Goal: Task Accomplishment & Management: Use online tool/utility

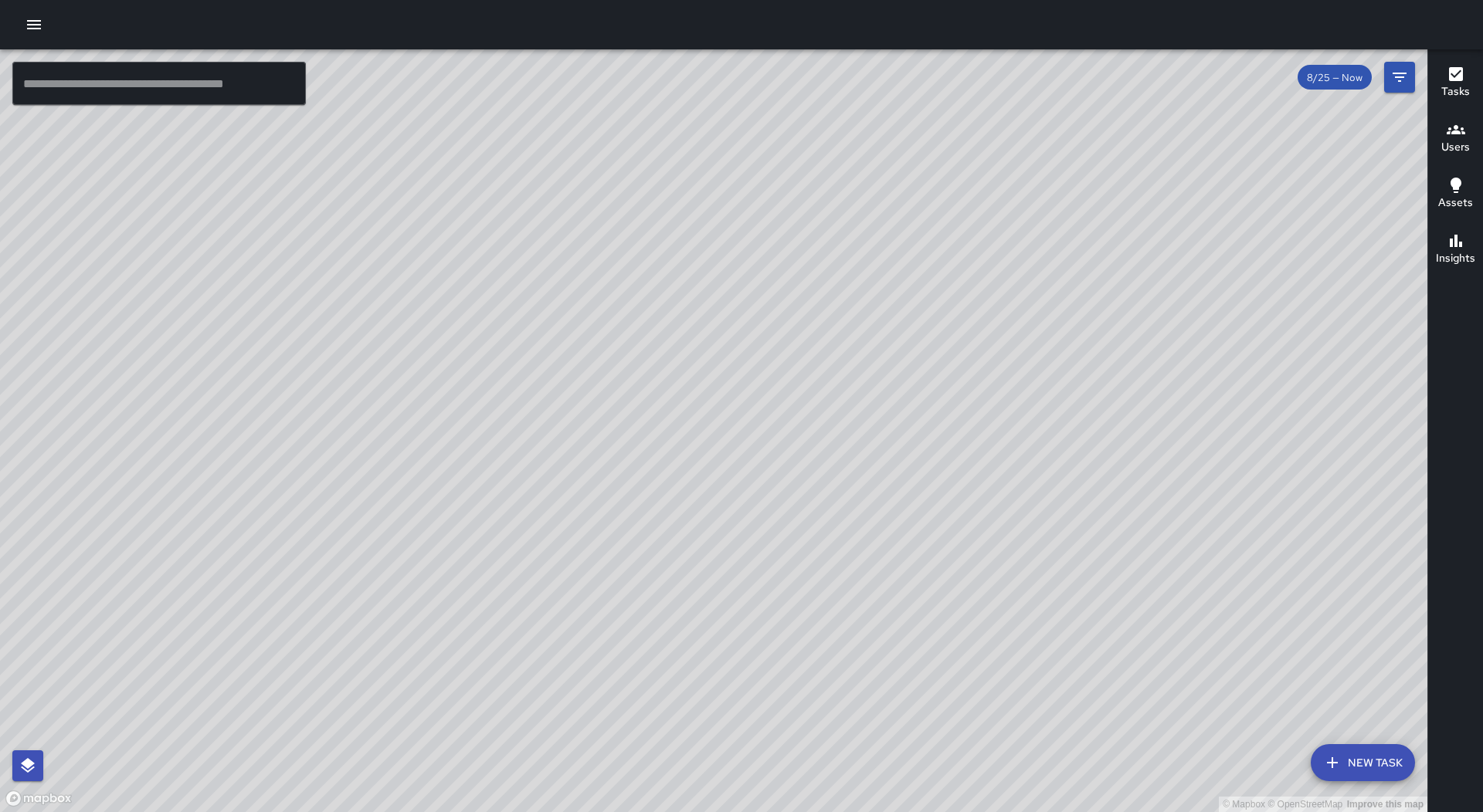
click at [33, 23] on icon "button" at bounding box center [34, 25] width 19 height 19
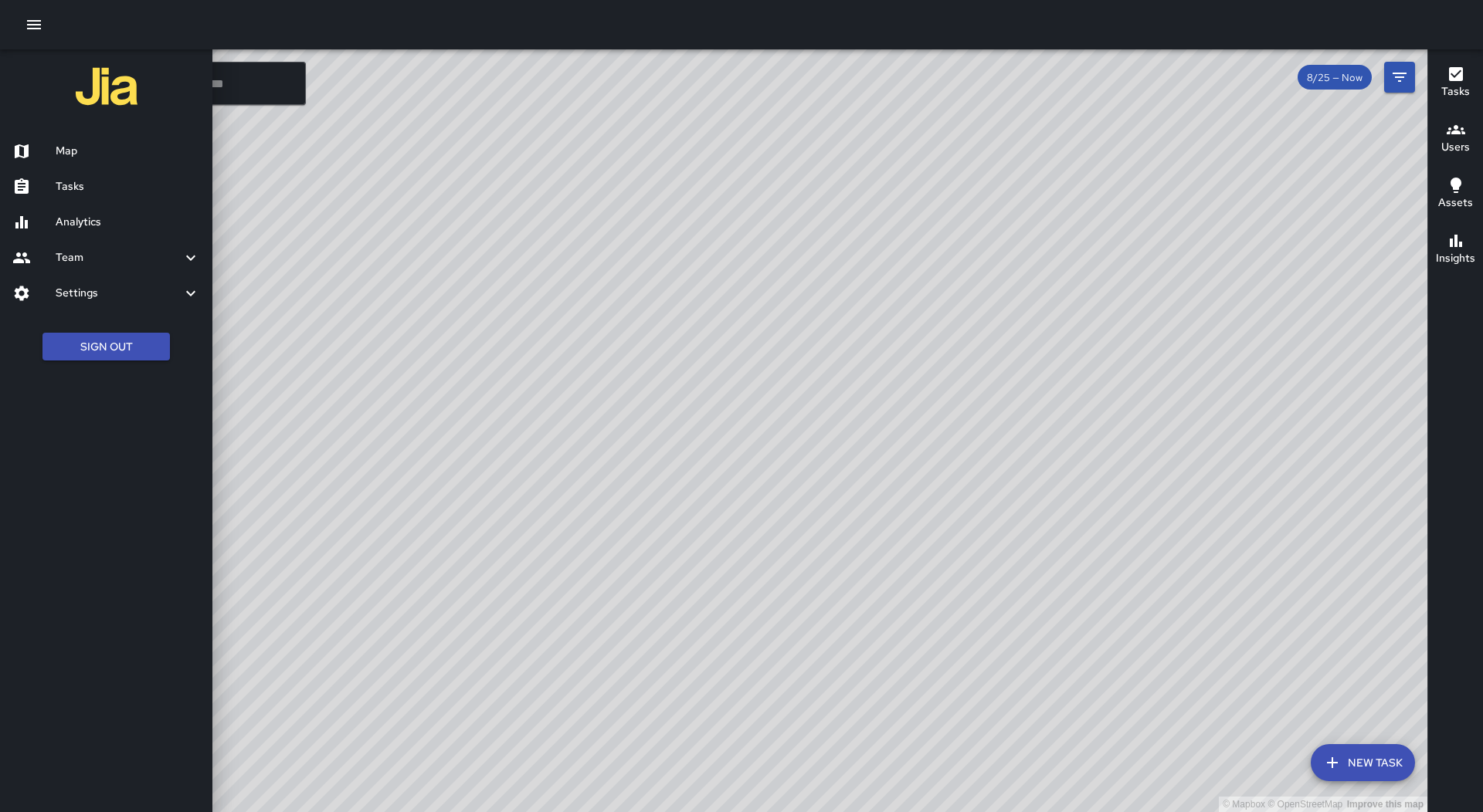
click at [157, 181] on h6 "Tasks" at bounding box center [128, 187] width 144 height 17
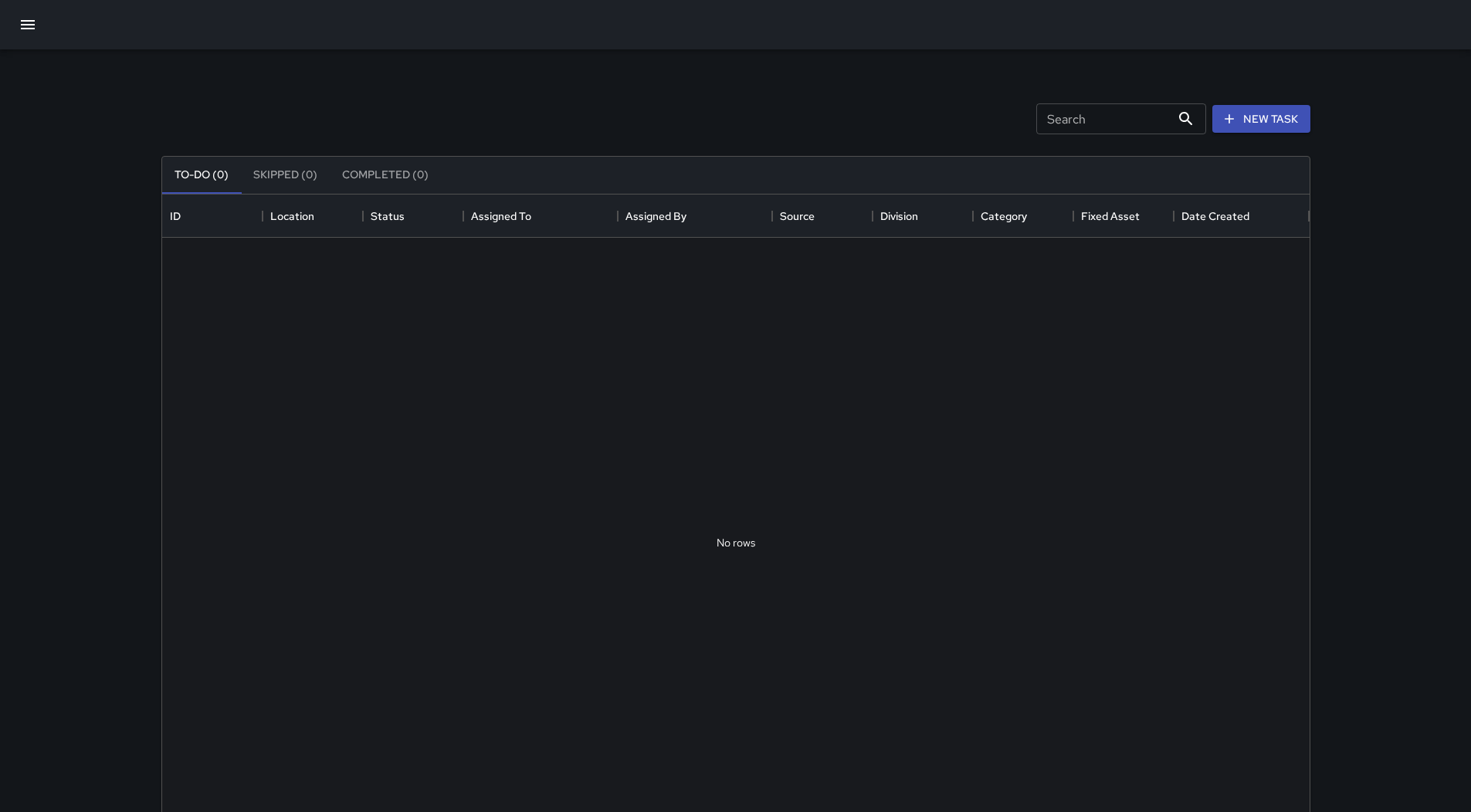
scroll to position [642, 1136]
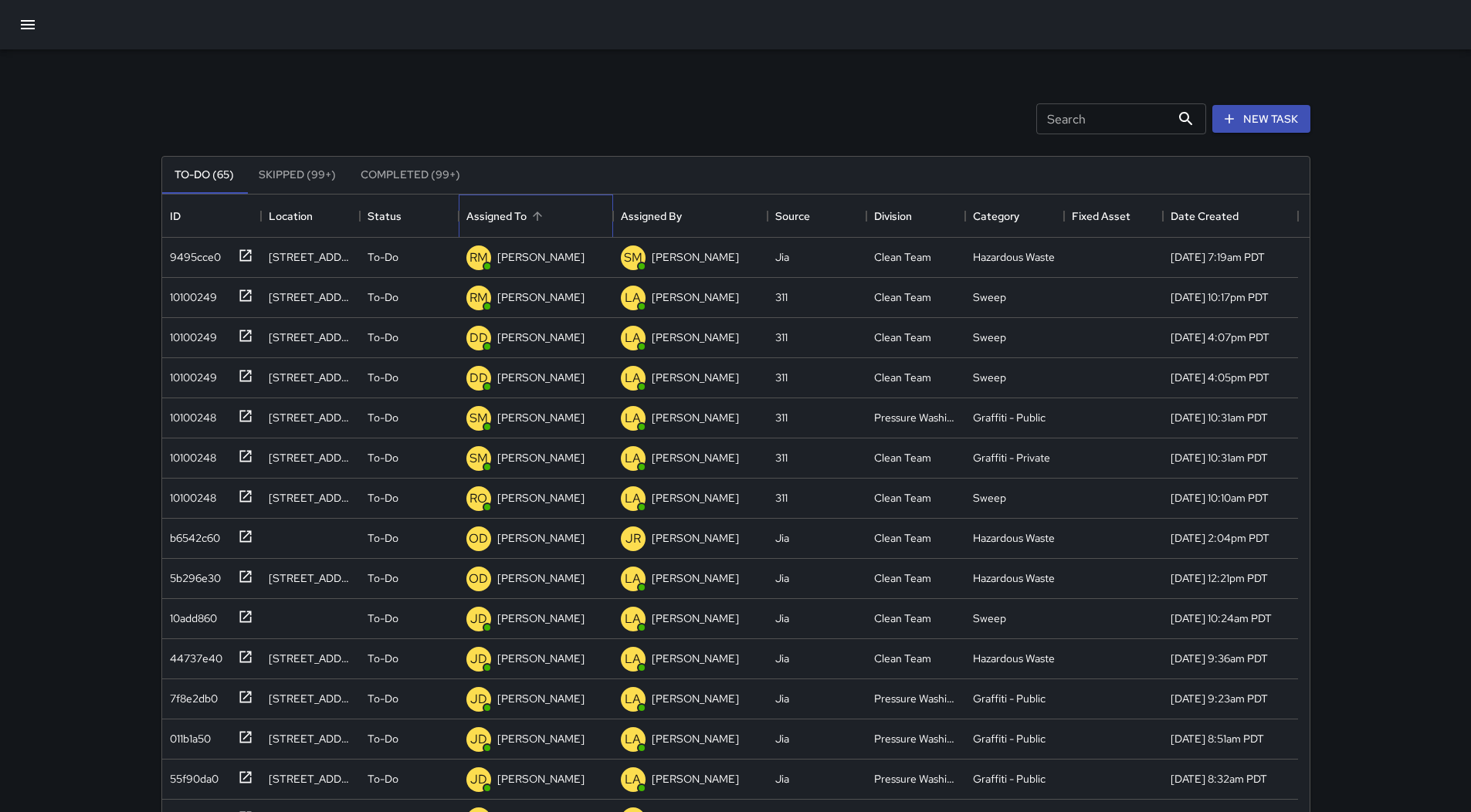
click at [589, 220] on div "Assigned To" at bounding box center [536, 216] width 139 height 43
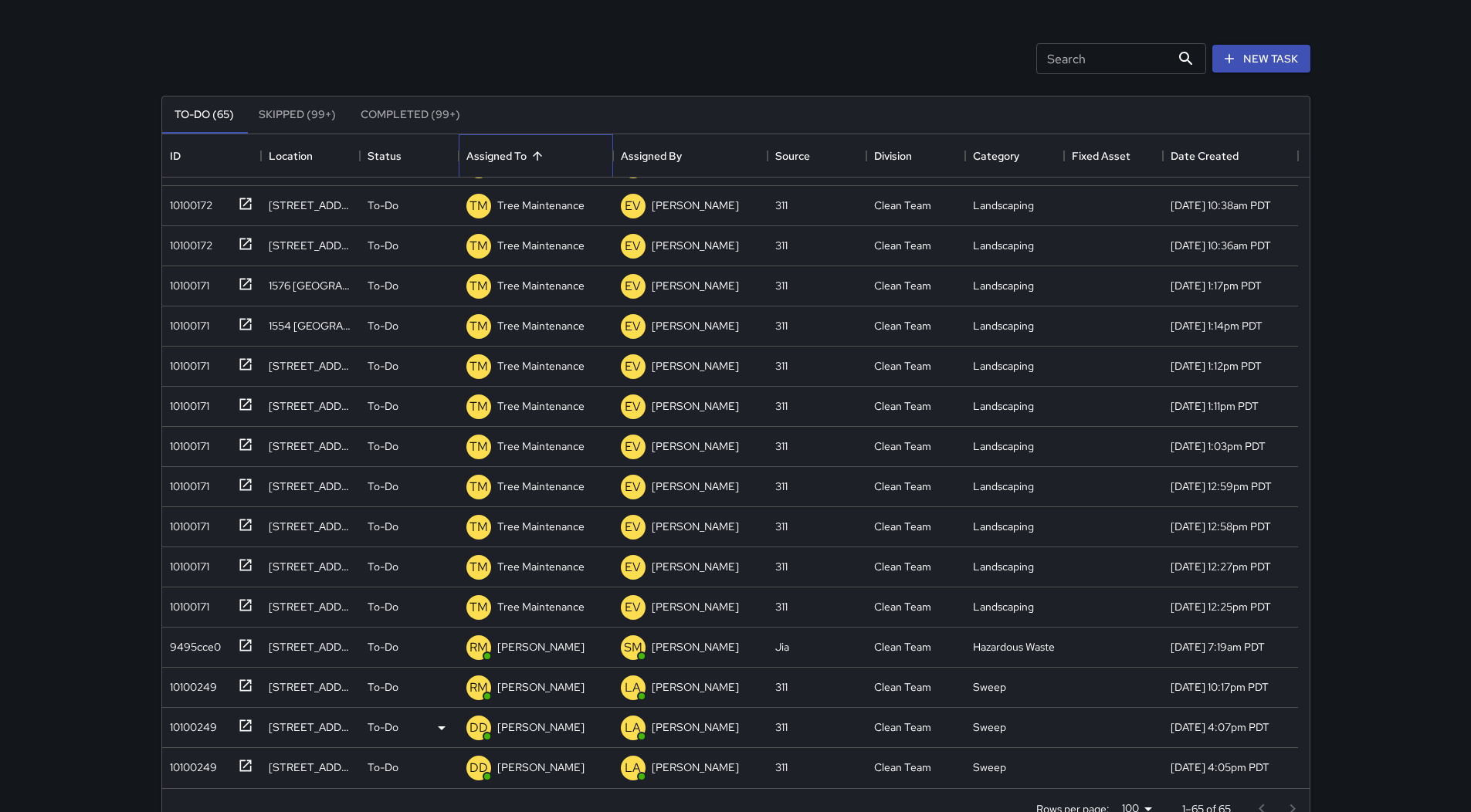
scroll to position [100, 0]
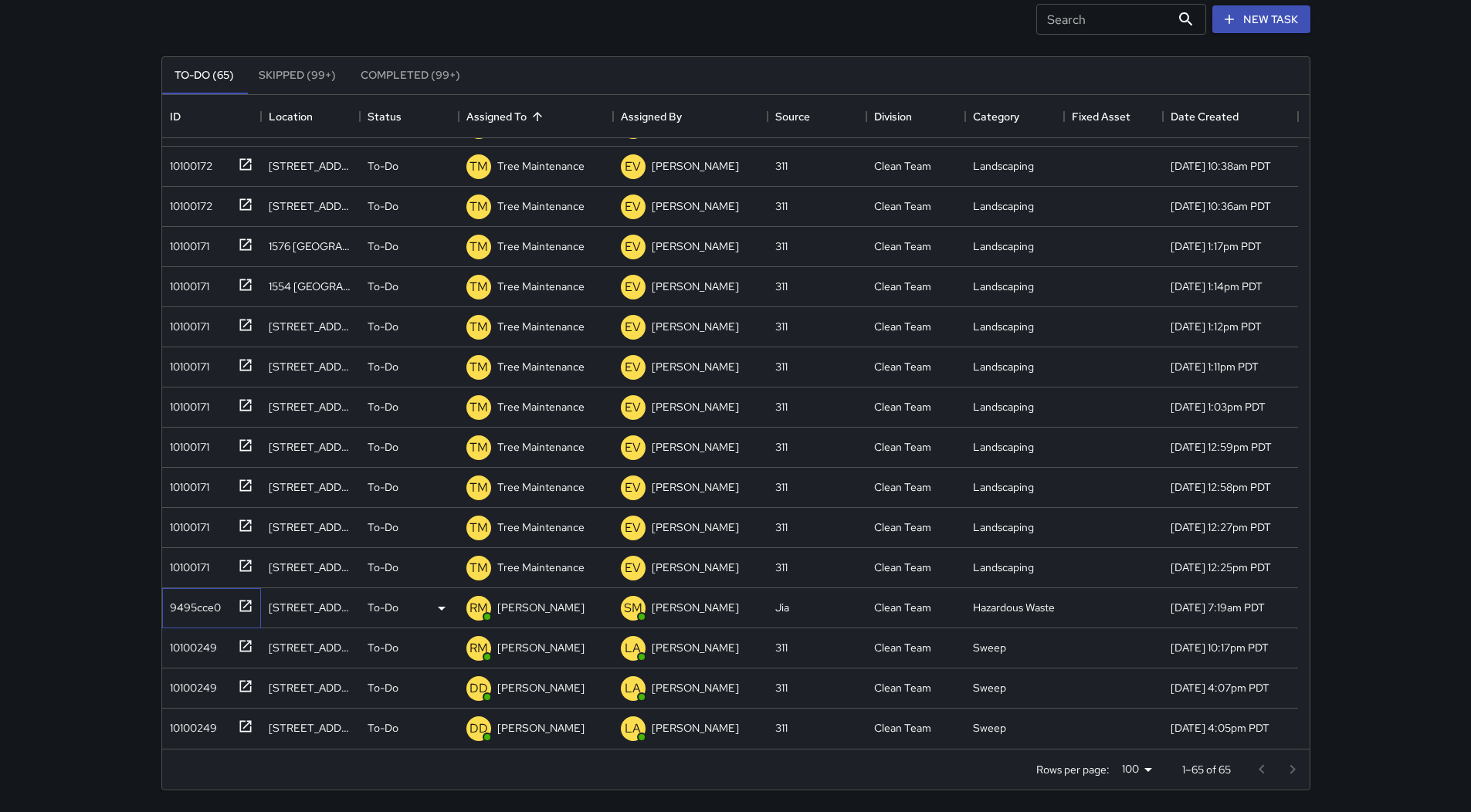
click at [182, 597] on div "9495cce0" at bounding box center [192, 604] width 57 height 22
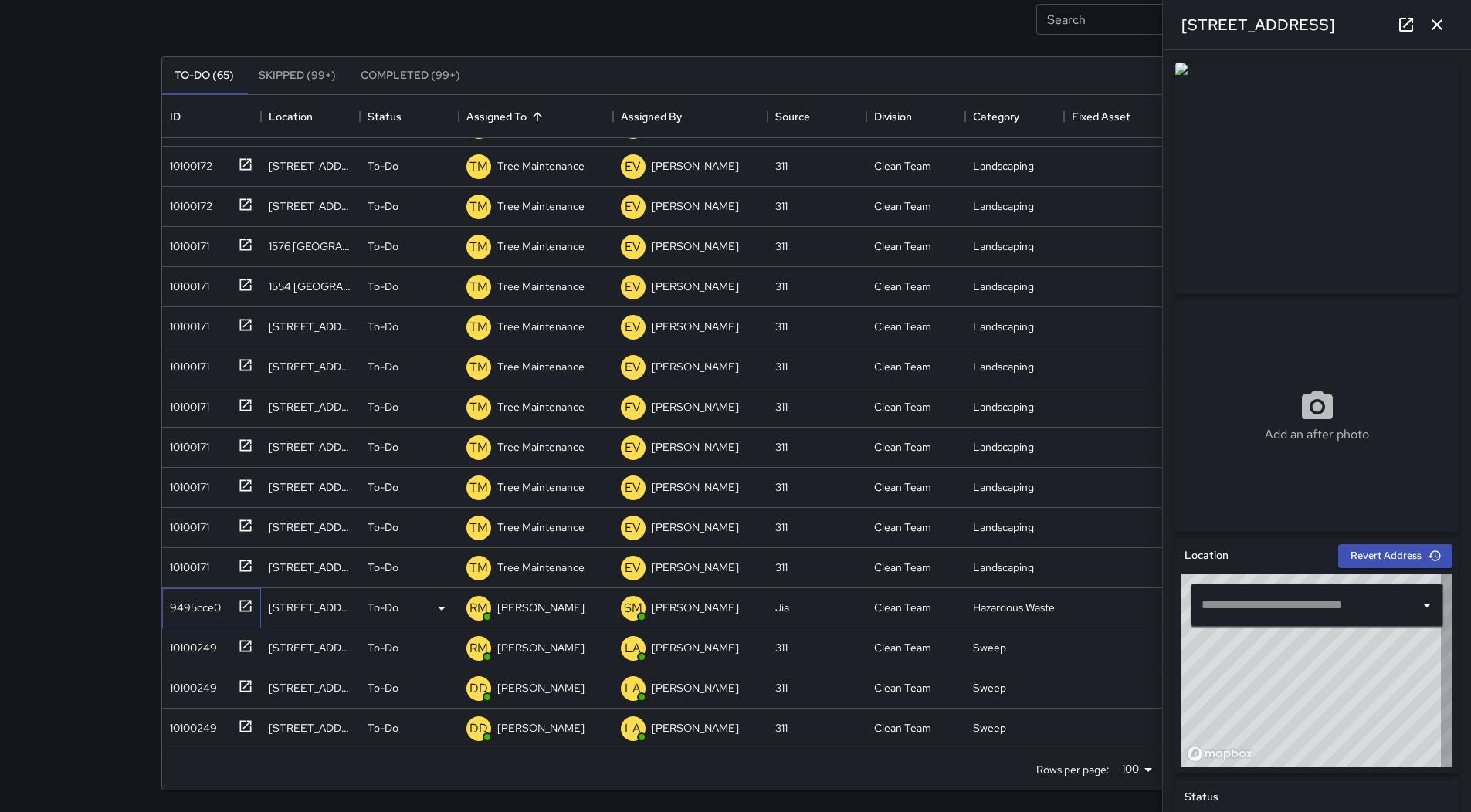
type input "**********"
click at [214, 642] on div "10100249" at bounding box center [190, 645] width 53 height 22
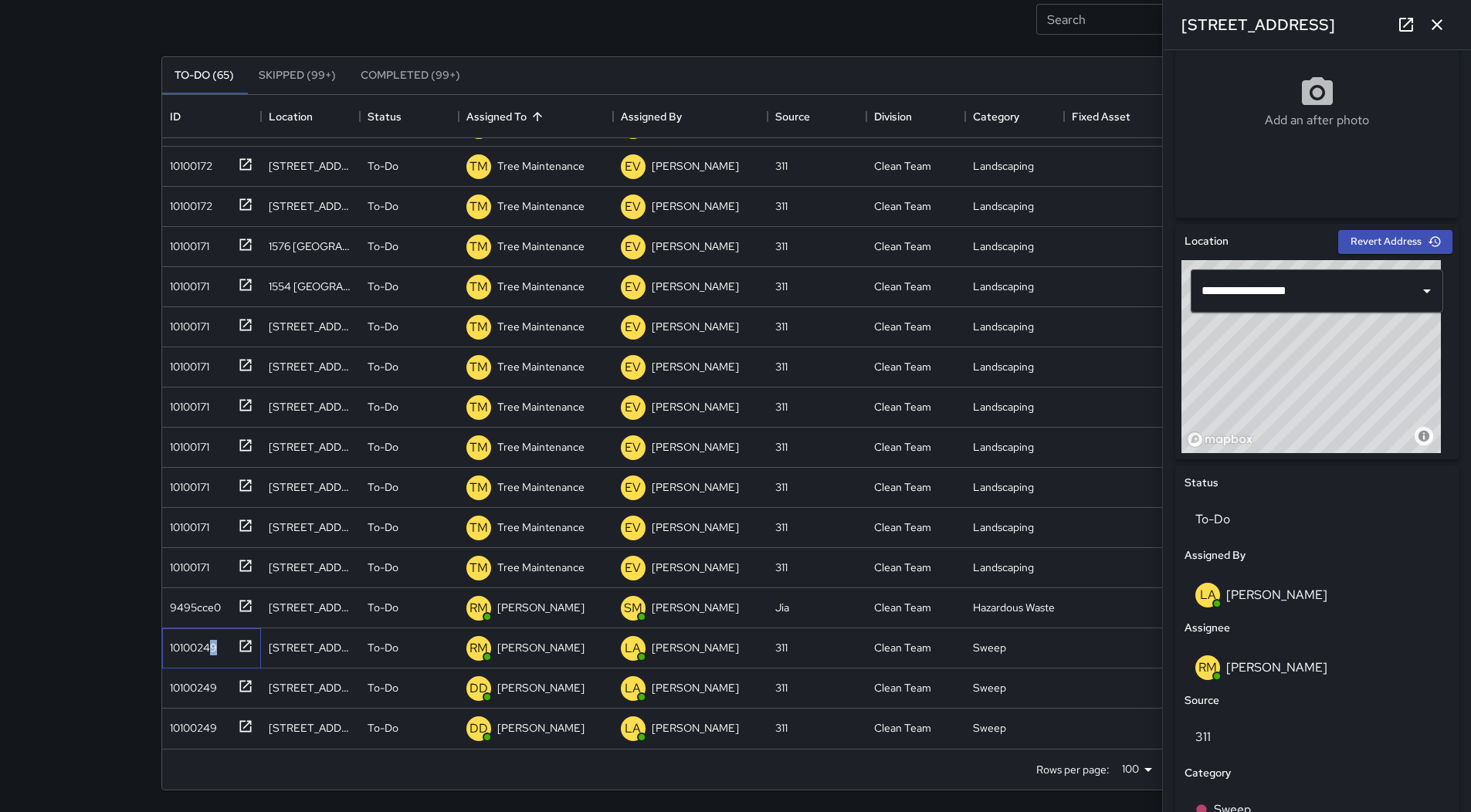
scroll to position [599, 0]
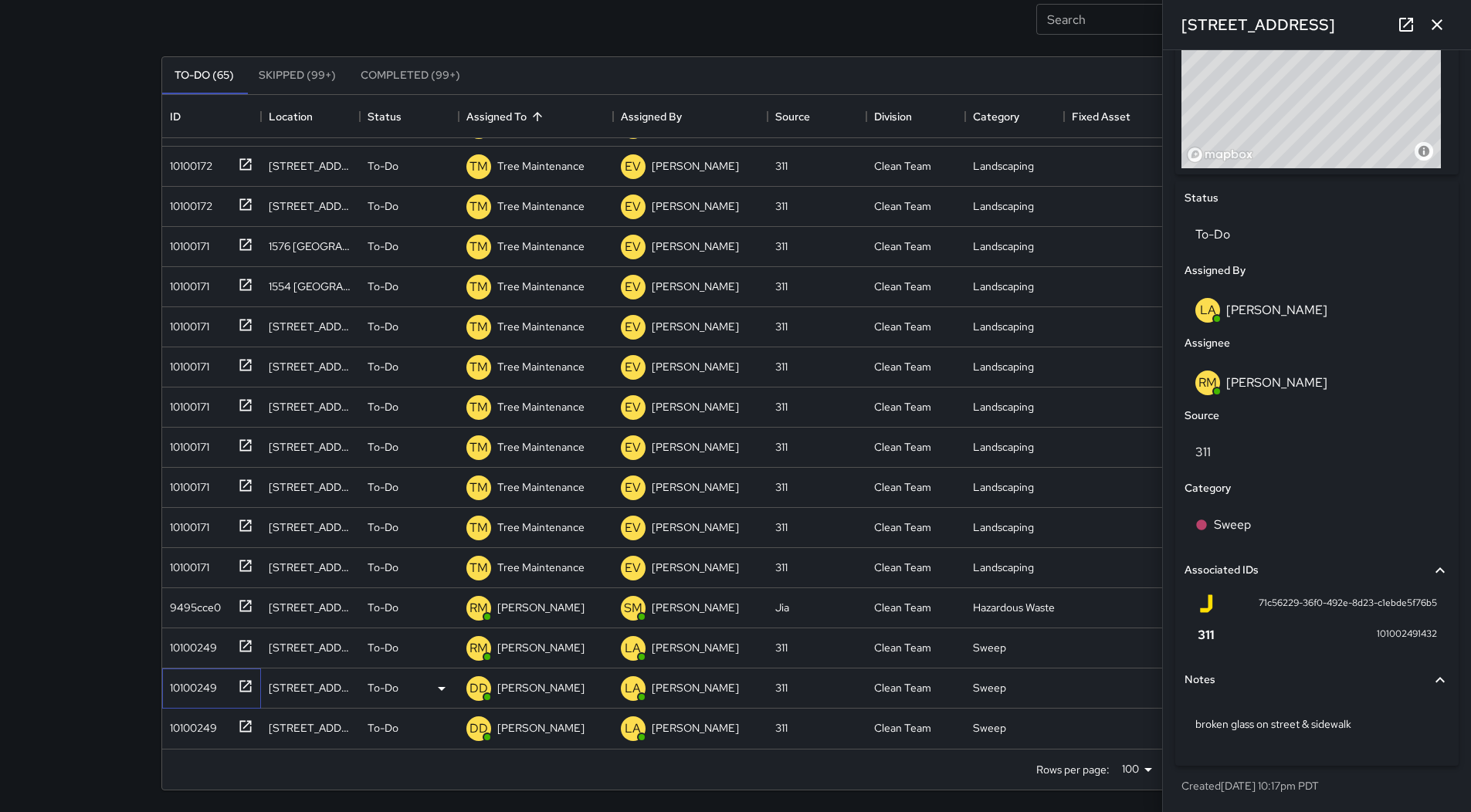
click at [195, 698] on div "10100249" at bounding box center [212, 689] width 99 height 40
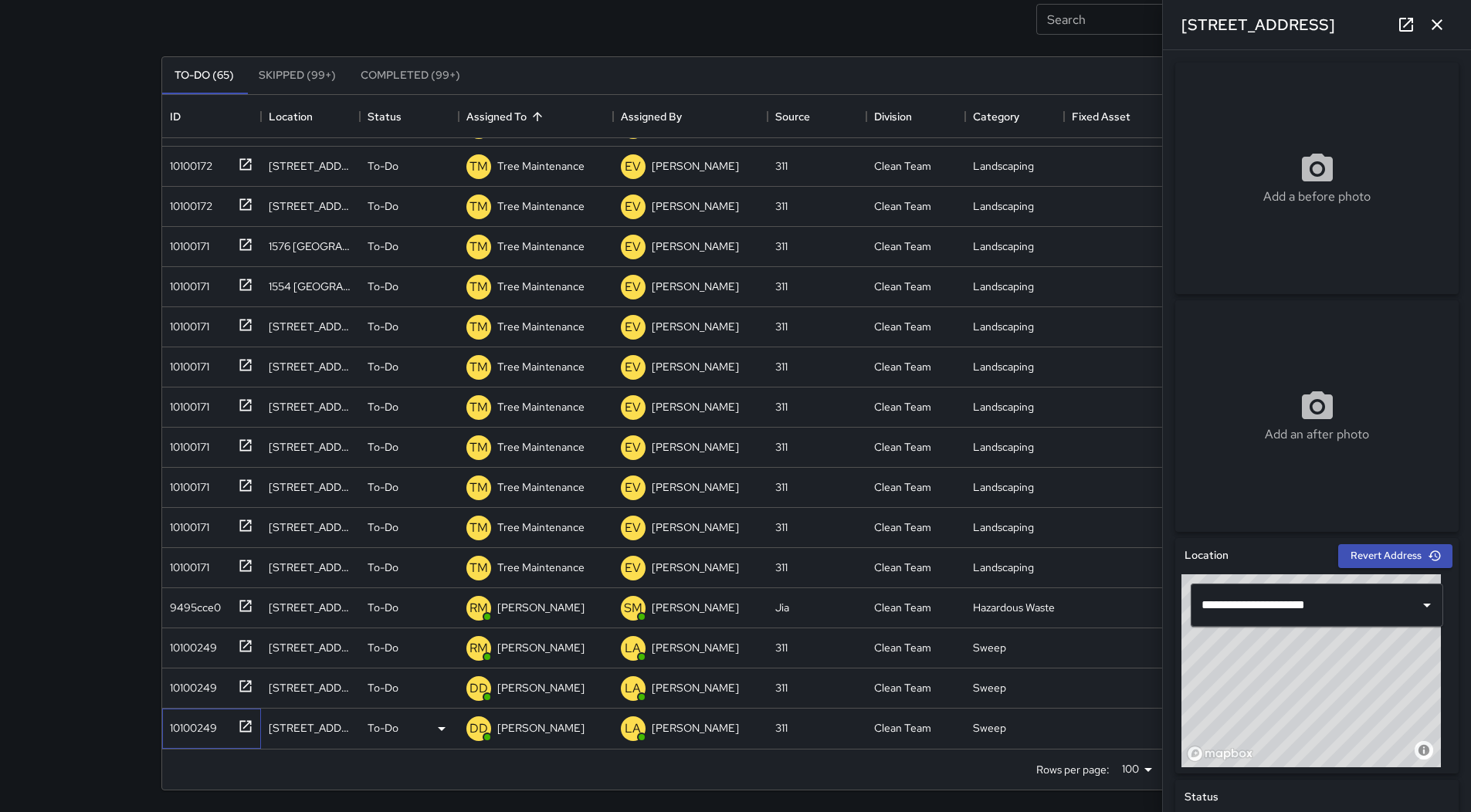
click at [185, 726] on div "10100249" at bounding box center [190, 725] width 53 height 22
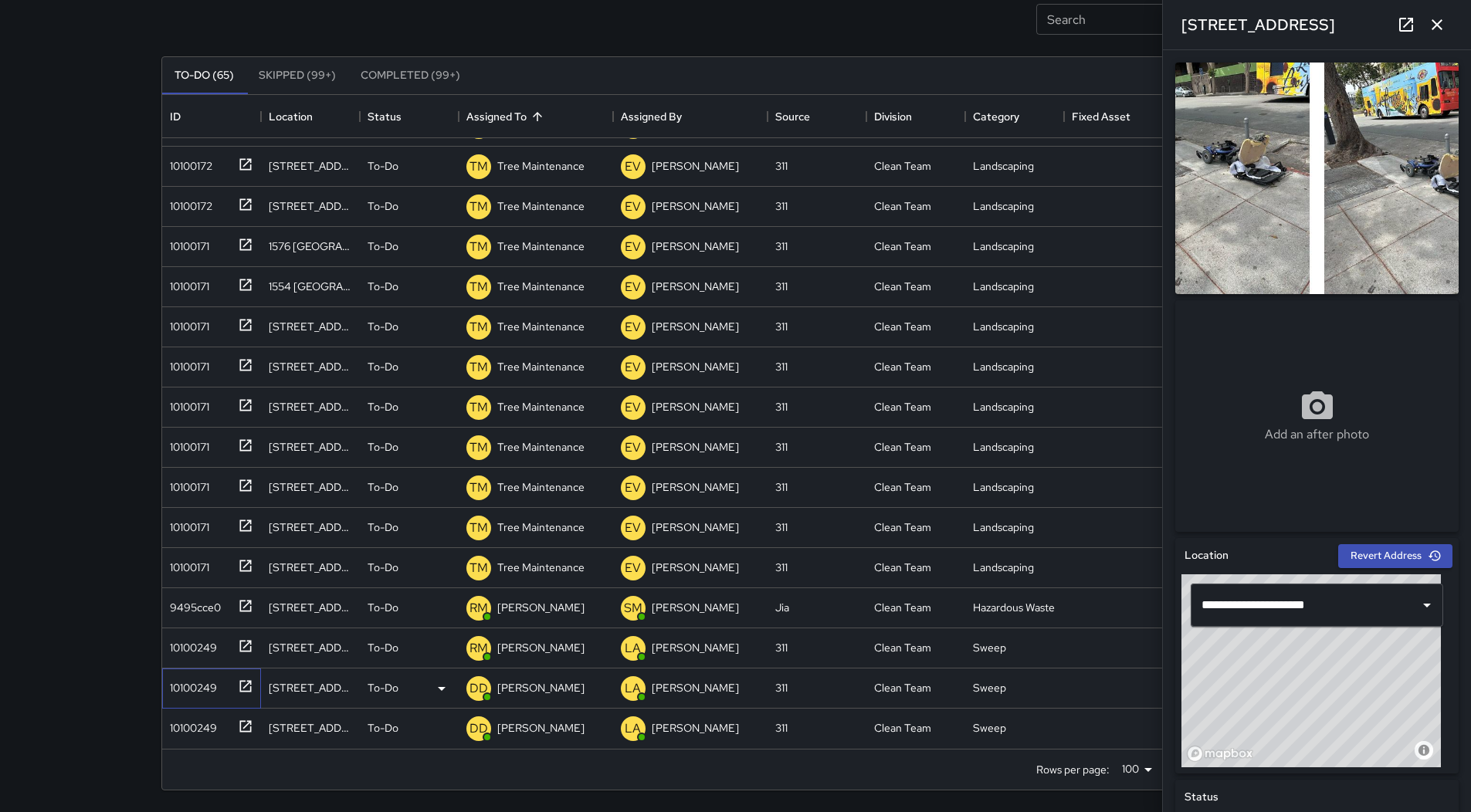
click at [216, 676] on div "10100249" at bounding box center [190, 685] width 53 height 22
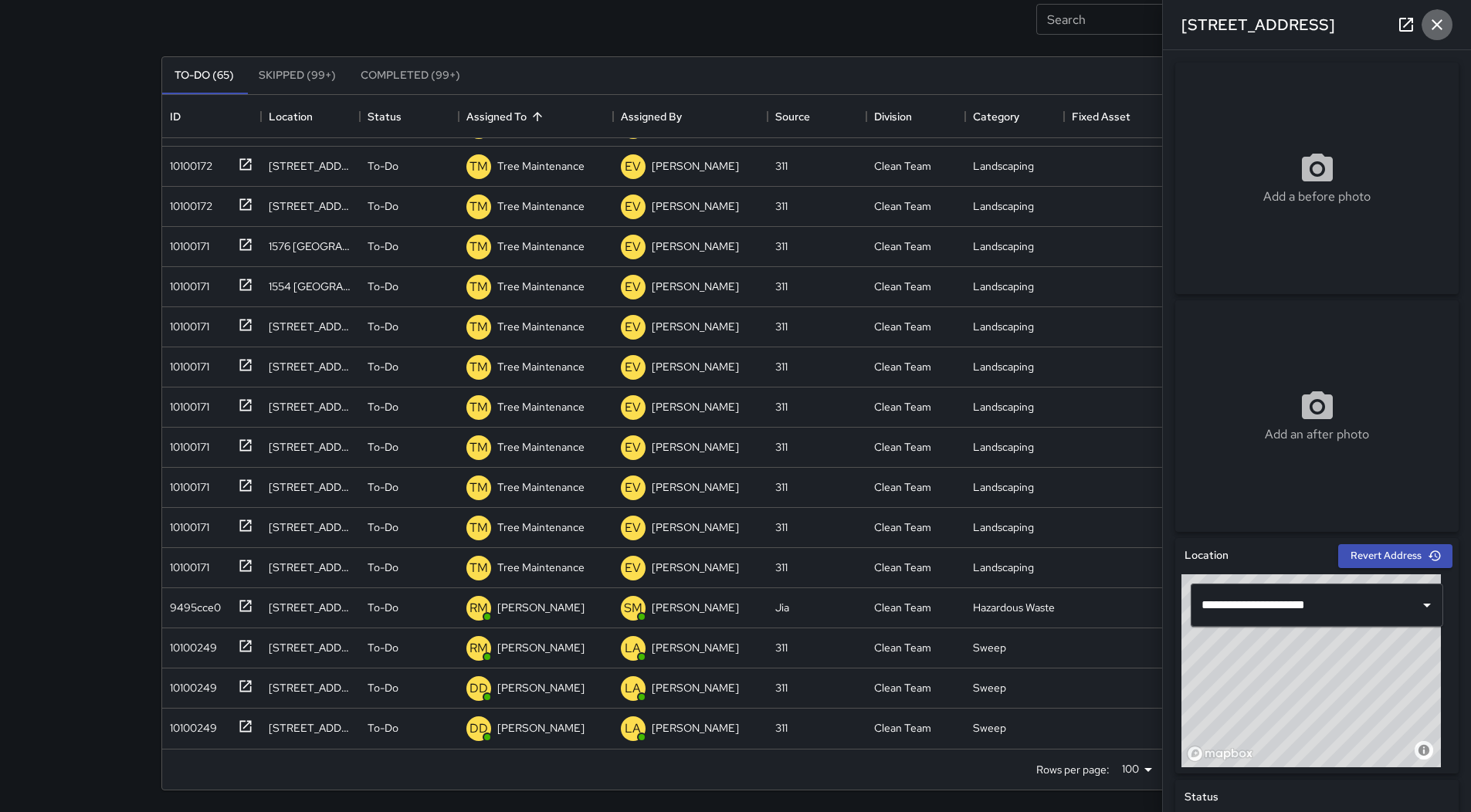
click at [1438, 12] on button "button" at bounding box center [1438, 25] width 31 height 31
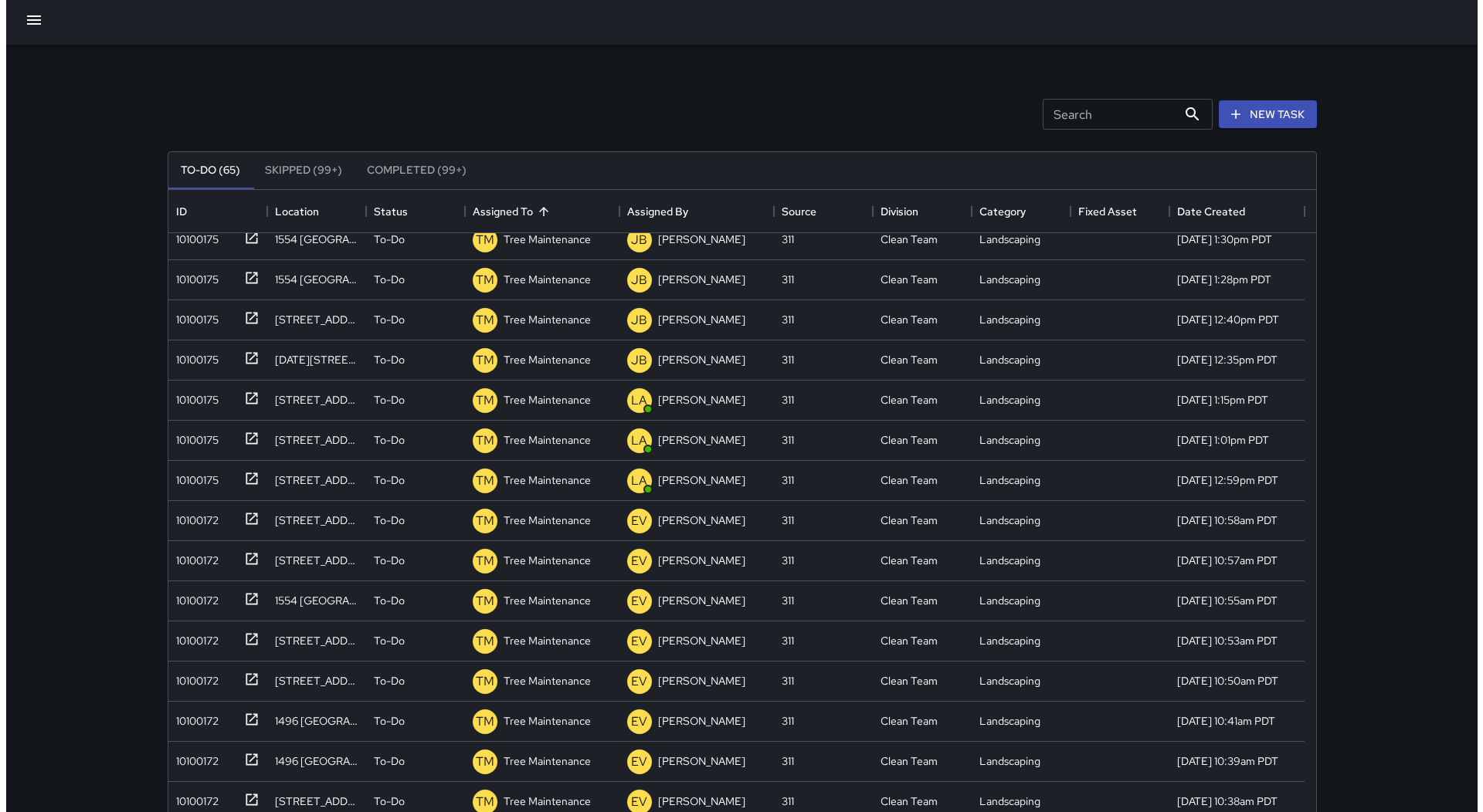
scroll to position [0, 0]
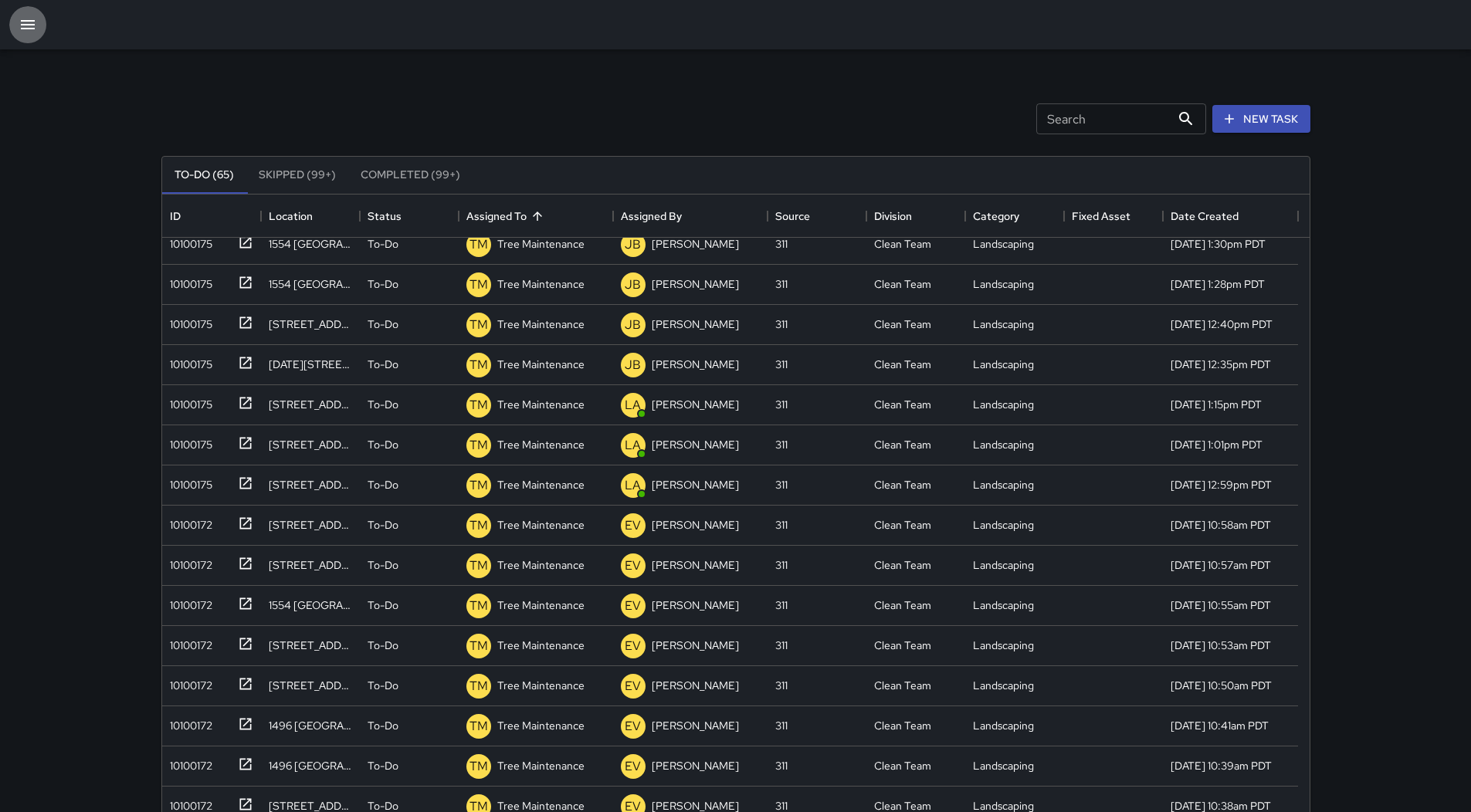
click at [36, 33] on icon "button" at bounding box center [28, 25] width 19 height 19
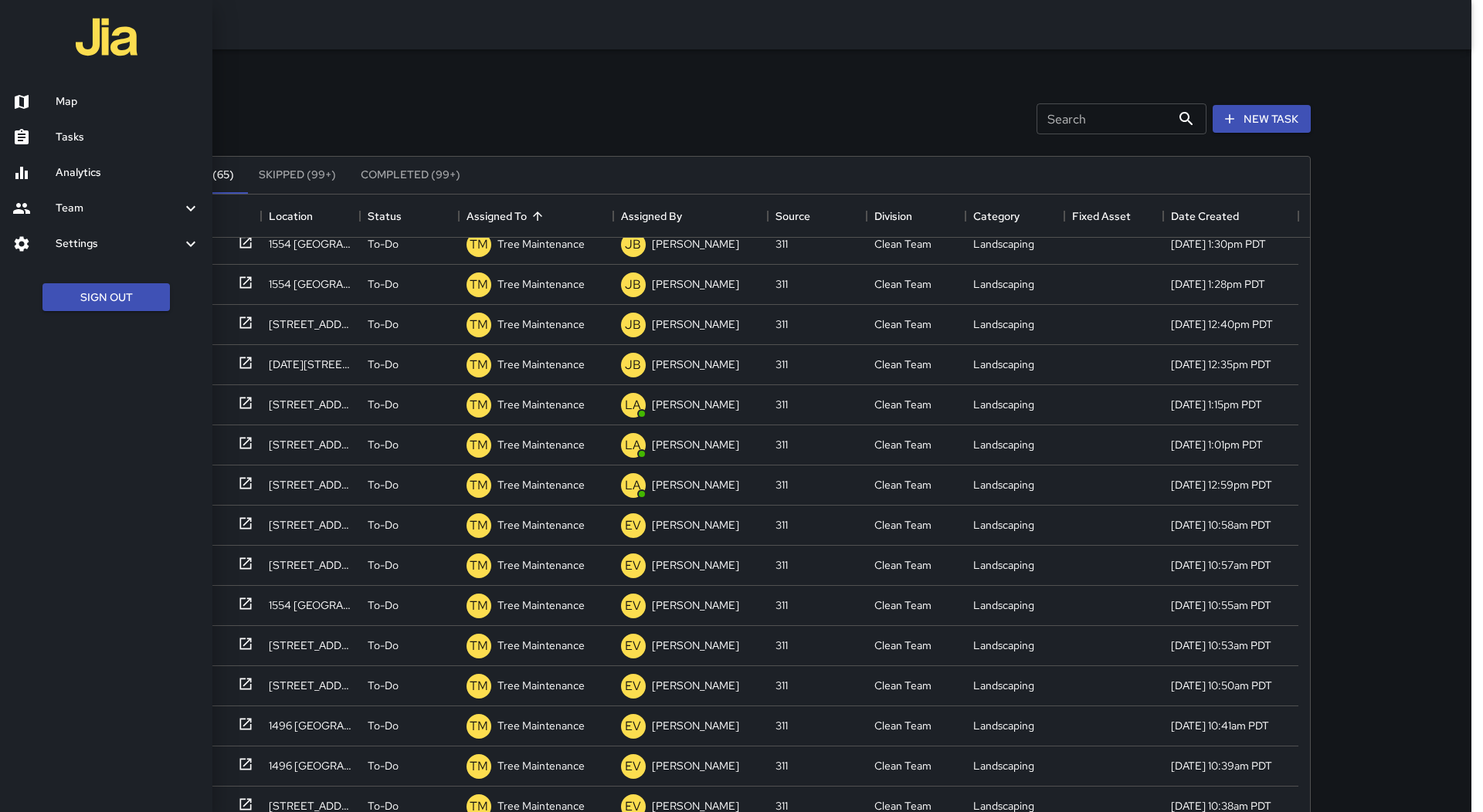
click at [47, 99] on div at bounding box center [34, 102] width 43 height 19
